Goal: Task Accomplishment & Management: Use online tool/utility

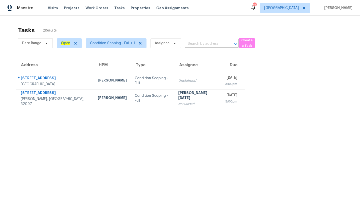
scroll to position [16, 0]
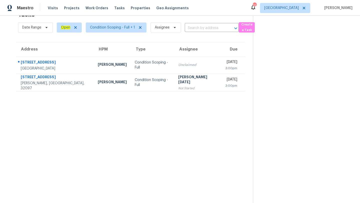
click at [52, 4] on div "Visits Projects Work Orders Tasks Properties Geo Assignments" at bounding box center [121, 8] width 147 height 10
click at [52, 7] on span "Visits" at bounding box center [53, 8] width 10 height 5
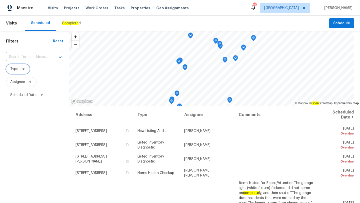
click at [16, 71] on span "Type" at bounding box center [14, 69] width 8 height 5
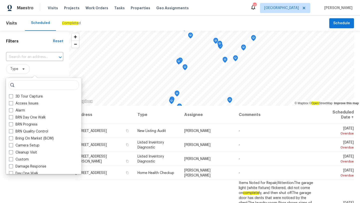
type input "c"
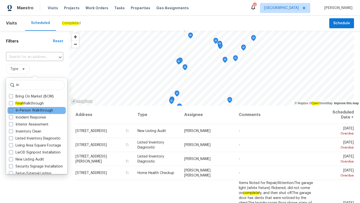
type input "in"
click at [28, 112] on label "In-Person Walkthrough" at bounding box center [31, 110] width 44 height 5
click at [12, 111] on input "In-Person Walkthrough" at bounding box center [10, 109] width 3 height 3
checkbox input "true"
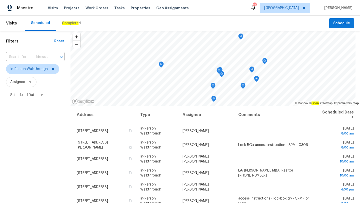
click at [17, 190] on div "Filters Reset ​ In-Person Walkthrough Assignee Scheduled Date" at bounding box center [35, 150] width 71 height 238
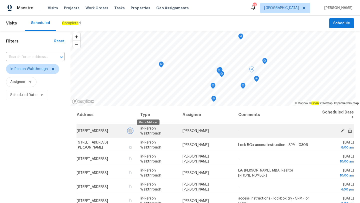
click at [132, 130] on button "button" at bounding box center [130, 131] width 5 height 5
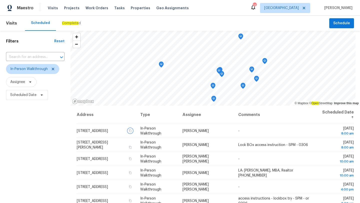
scroll to position [65, 0]
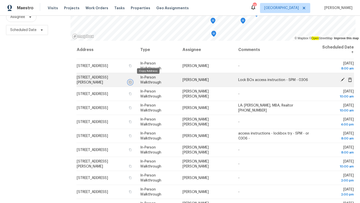
click at [132, 81] on icon "button" at bounding box center [130, 82] width 3 height 3
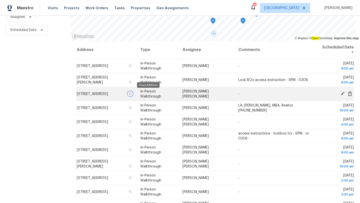
click at [132, 94] on icon "button" at bounding box center [130, 93] width 3 height 3
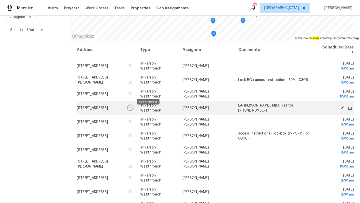
click at [132, 109] on icon "button" at bounding box center [130, 107] width 3 height 3
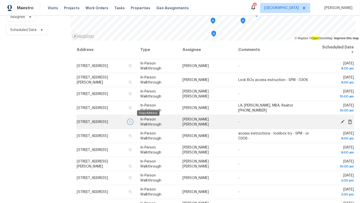
click at [132, 121] on icon "button" at bounding box center [130, 121] width 3 height 3
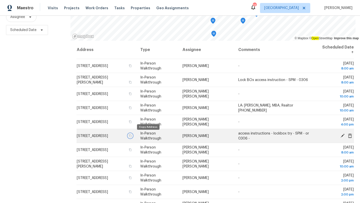
click at [132, 136] on icon "button" at bounding box center [130, 135] width 3 height 3
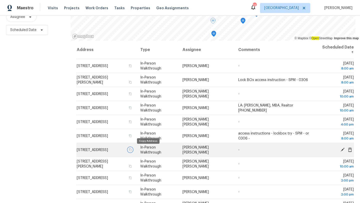
click at [132, 149] on icon "button" at bounding box center [130, 149] width 3 height 3
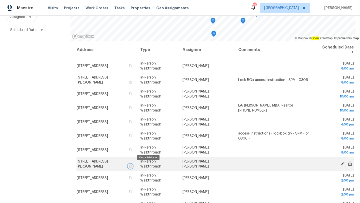
click at [132, 167] on icon "button" at bounding box center [130, 166] width 3 height 3
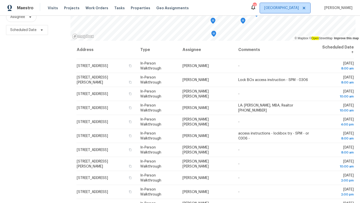
click at [290, 5] on span "[GEOGRAPHIC_DATA]" at bounding box center [285, 8] width 50 height 10
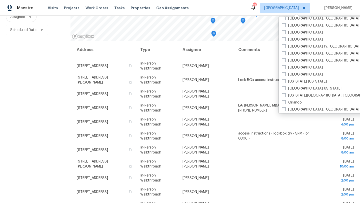
scroll to position [196, 0]
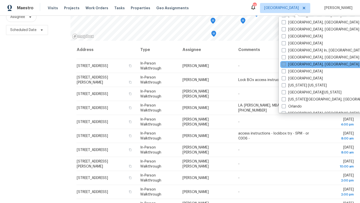
click at [284, 64] on span at bounding box center [284, 64] width 4 height 4
click at [284, 64] on input "[GEOGRAPHIC_DATA], [GEOGRAPHIC_DATA]" at bounding box center [283, 63] width 3 height 3
checkbox input "true"
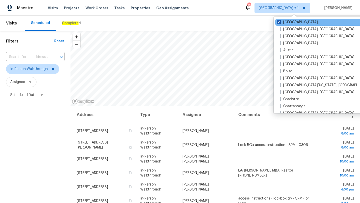
click at [279, 21] on span at bounding box center [279, 22] width 4 height 4
click at [279, 21] on input "[GEOGRAPHIC_DATA]" at bounding box center [278, 21] width 3 height 3
checkbox input "false"
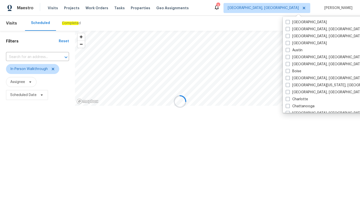
click at [207, 15] on div at bounding box center [180, 101] width 360 height 203
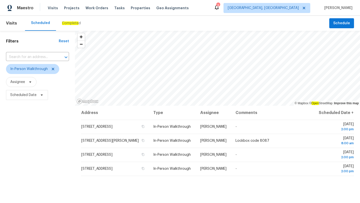
click at [41, 140] on div "Filters Reset ​ In-Person Walkthrough Assignee Scheduled Date" at bounding box center [37, 150] width 75 height 238
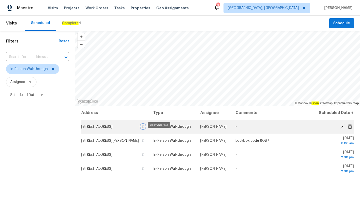
click at [145, 129] on button "button" at bounding box center [143, 126] width 5 height 5
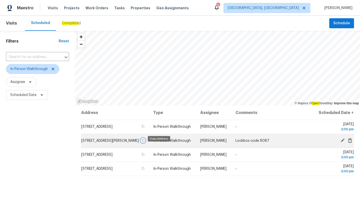
click at [145, 142] on icon "button" at bounding box center [143, 140] width 3 height 3
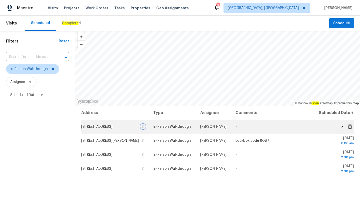
click at [145, 128] on icon "button" at bounding box center [143, 126] width 3 height 3
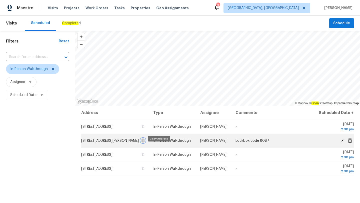
click at [145, 142] on icon "button" at bounding box center [143, 140] width 3 height 3
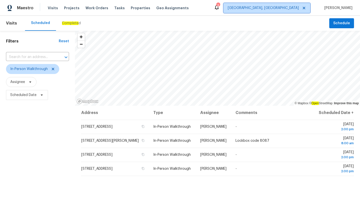
click at [297, 10] on span "[GEOGRAPHIC_DATA], [GEOGRAPHIC_DATA]" at bounding box center [263, 8] width 71 height 5
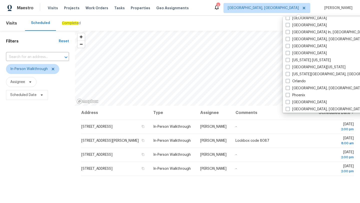
scroll to position [226, 0]
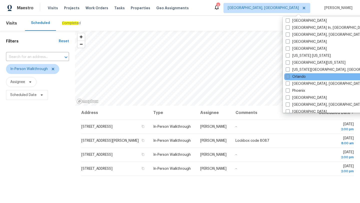
click at [287, 77] on span at bounding box center [288, 77] width 4 height 4
click at [287, 77] on input "Orlando" at bounding box center [287, 75] width 3 height 3
checkbox input "true"
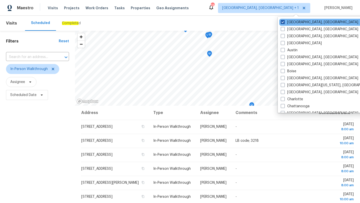
click at [284, 21] on span at bounding box center [283, 22] width 4 height 4
click at [284, 21] on input "[GEOGRAPHIC_DATA], [GEOGRAPHIC_DATA]" at bounding box center [282, 21] width 3 height 3
checkbox input "false"
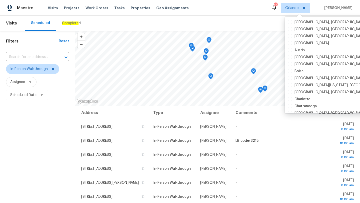
click at [159, 20] on div "Scheduled Complete d" at bounding box center [177, 23] width 305 height 15
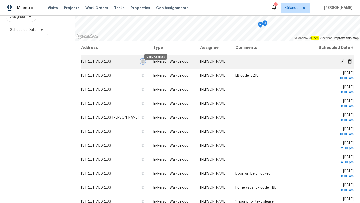
click at [145, 63] on icon "button" at bounding box center [143, 61] width 3 height 3
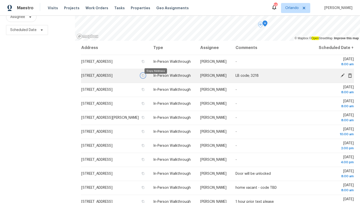
click at [145, 77] on icon "button" at bounding box center [143, 75] width 3 height 3
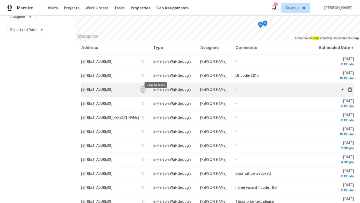
click at [145, 91] on icon "button" at bounding box center [143, 89] width 3 height 3
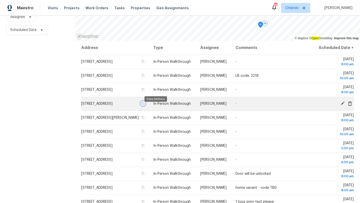
click at [145, 105] on icon "button" at bounding box center [143, 103] width 3 height 3
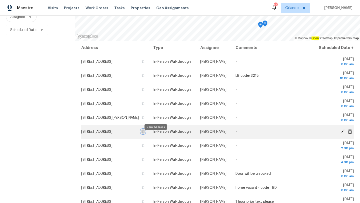
click at [145, 133] on icon "button" at bounding box center [143, 131] width 3 height 3
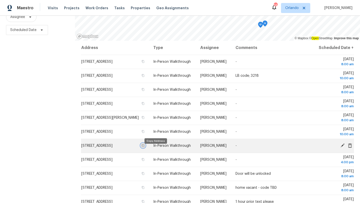
click at [145, 147] on icon "button" at bounding box center [143, 145] width 3 height 3
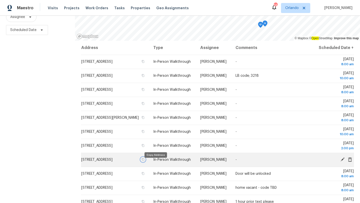
click at [145, 161] on icon "button" at bounding box center [143, 159] width 3 height 3
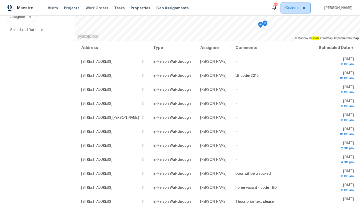
click at [291, 7] on span "Orlando" at bounding box center [293, 8] width 14 height 5
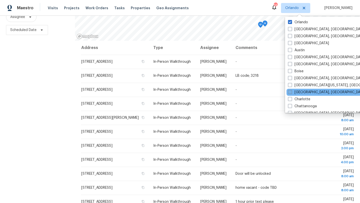
scroll to position [335, 0]
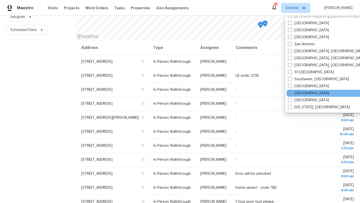
click at [294, 91] on label "[GEOGRAPHIC_DATA]" at bounding box center [308, 93] width 41 height 5
click at [292, 91] on input "[GEOGRAPHIC_DATA]" at bounding box center [289, 92] width 3 height 3
checkbox input "true"
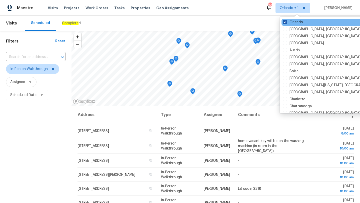
click at [289, 21] on label "Orlando" at bounding box center [293, 22] width 20 height 5
click at [287, 21] on input "Orlando" at bounding box center [284, 21] width 3 height 3
checkbox input "false"
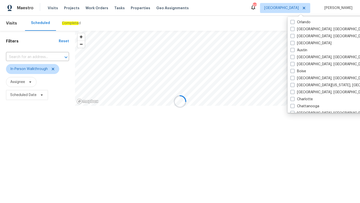
click at [221, 18] on div at bounding box center [180, 101] width 360 height 203
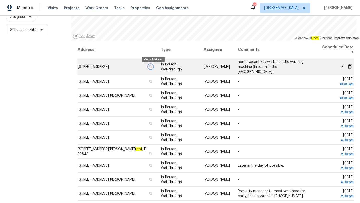
click at [152, 68] on icon "button" at bounding box center [151, 66] width 3 height 3
click at [152, 68] on icon "button" at bounding box center [150, 66] width 3 height 3
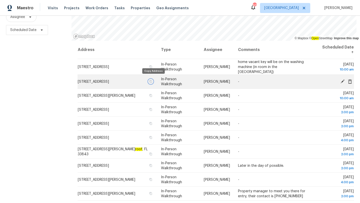
click at [152, 80] on icon "button" at bounding box center [150, 81] width 3 height 3
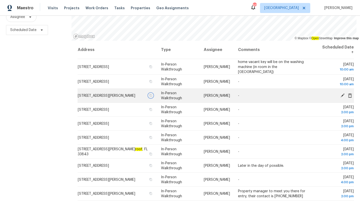
click at [152, 94] on icon "button" at bounding box center [150, 95] width 3 height 3
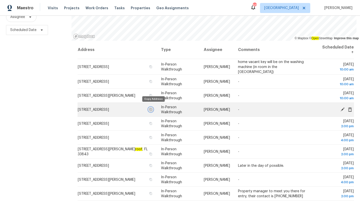
click at [152, 108] on icon "button" at bounding box center [150, 109] width 3 height 3
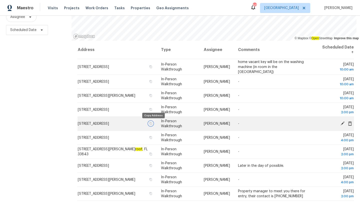
click at [152, 124] on icon "button" at bounding box center [150, 123] width 3 height 3
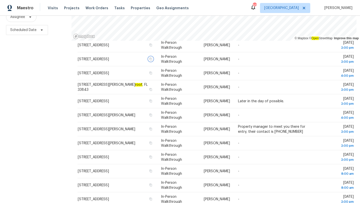
scroll to position [73, 0]
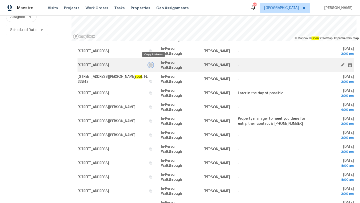
click at [152, 64] on icon "button" at bounding box center [151, 65] width 3 height 3
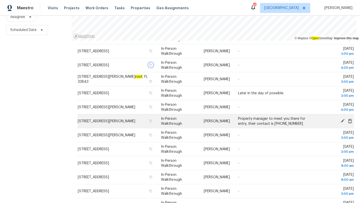
scroll to position [84, 0]
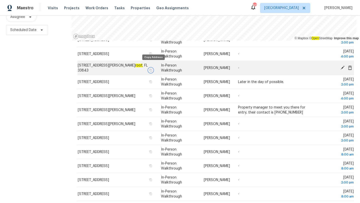
click at [152, 69] on icon "button" at bounding box center [151, 70] width 3 height 3
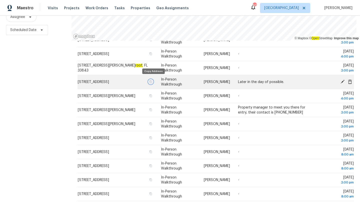
click at [152, 80] on icon "button" at bounding box center [151, 81] width 3 height 3
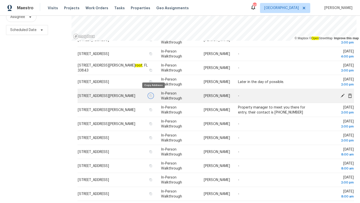
click at [152, 94] on icon "button" at bounding box center [151, 95] width 3 height 3
